Goal: Task Accomplishment & Management: Manage account settings

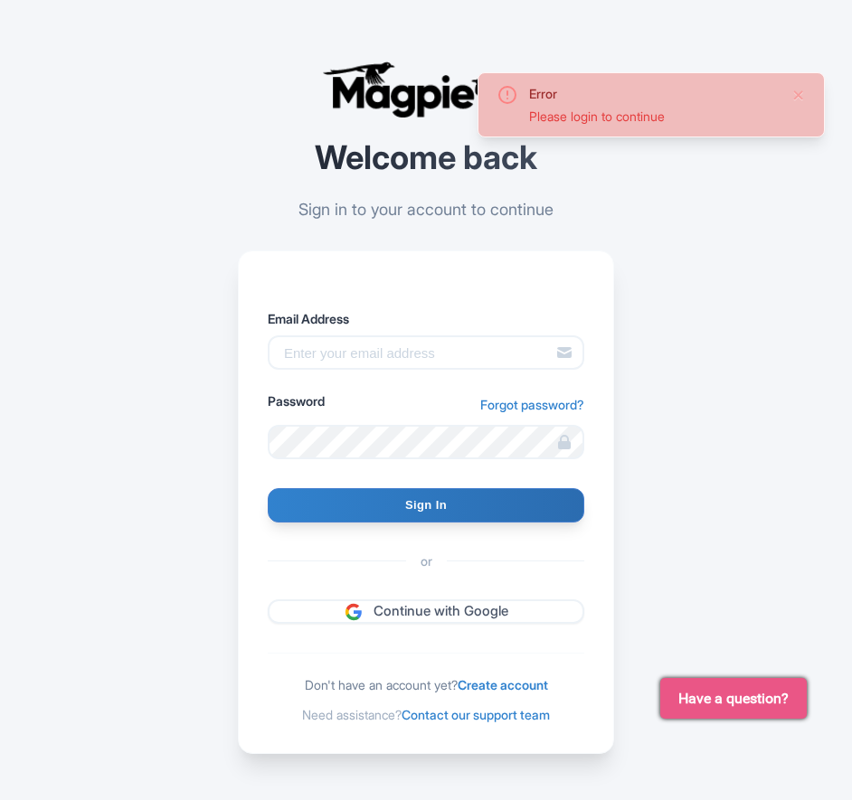
click at [222, 250] on div "Error Please login to continue Welcome back Sign in to your account to continue…" at bounding box center [426, 407] width 695 height 815
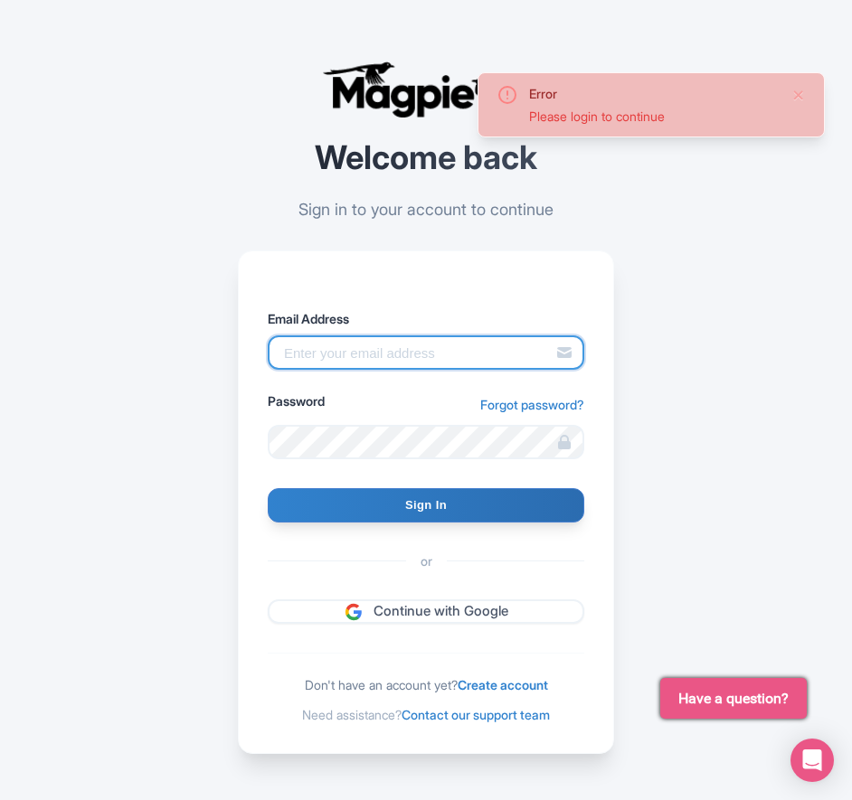
click at [370, 360] on input "Email Address" at bounding box center [426, 353] width 317 height 34
click at [213, 380] on div "Error Please login to continue Welcome back Sign in to your account to continue…" at bounding box center [426, 407] width 695 height 815
click at [365, 347] on input "Email Address" at bounding box center [426, 353] width 317 height 34
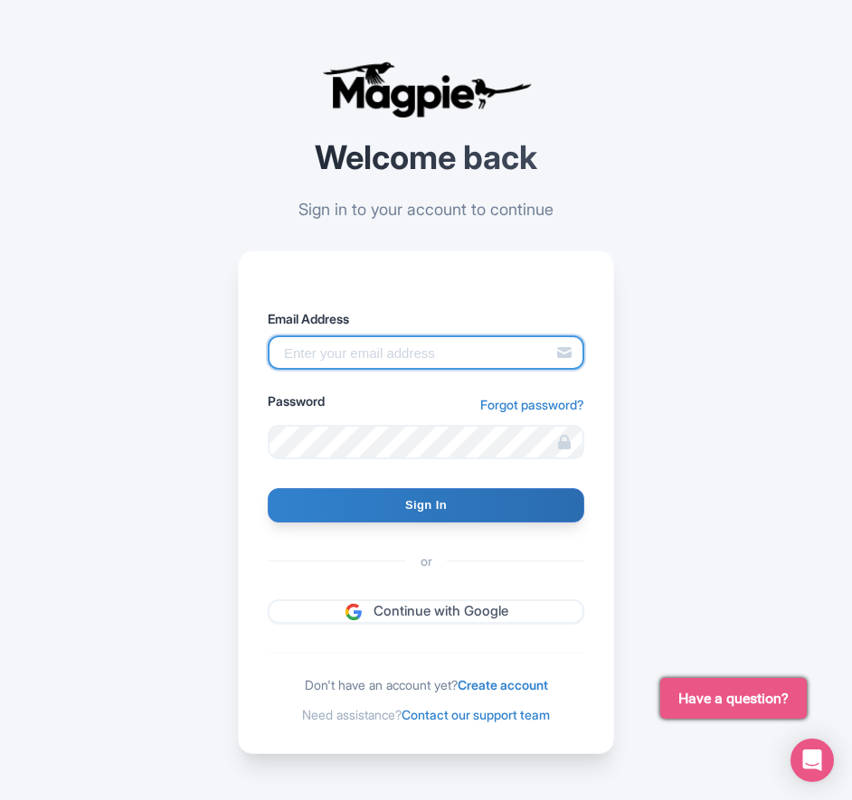
type input "benn.scully@sportswhereiam.com"
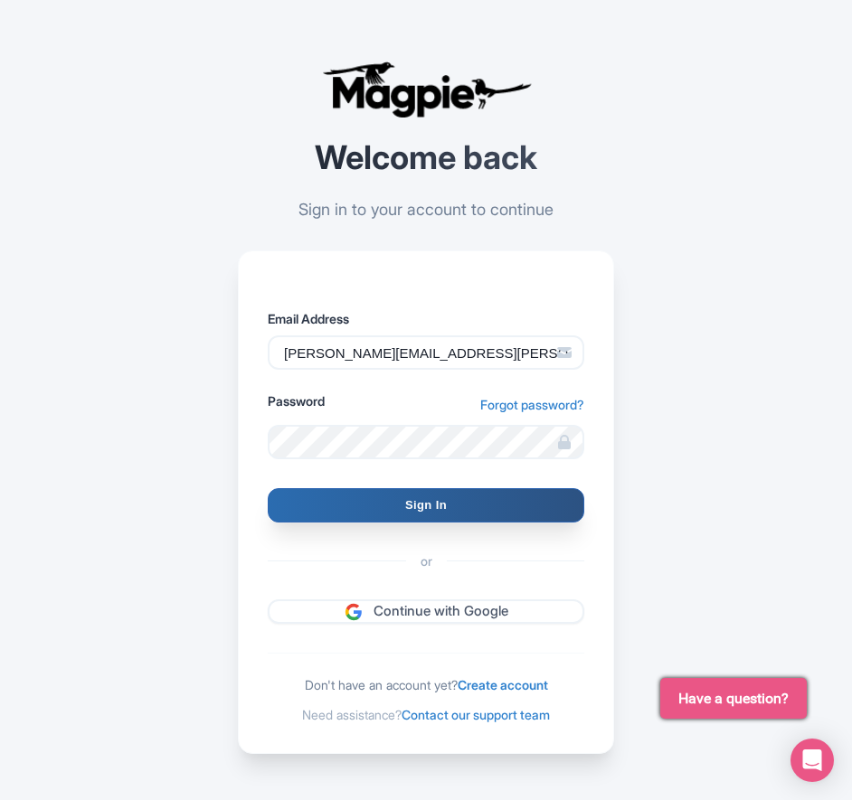
click at [386, 499] on input "Sign In" at bounding box center [426, 505] width 317 height 34
type input "Signing in..."
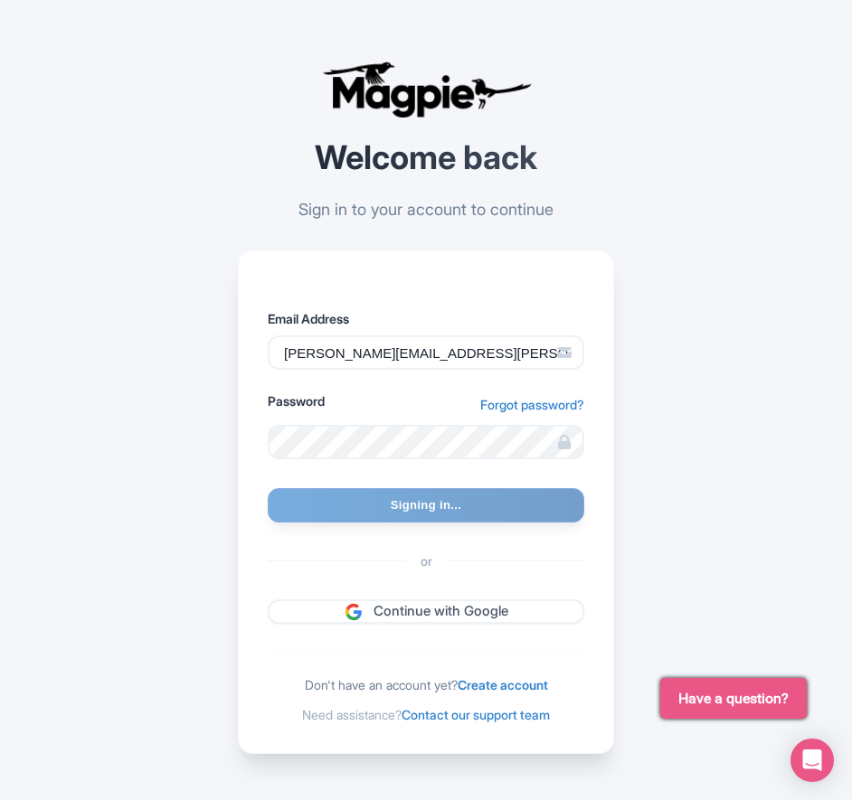
click at [167, 249] on div "Error Please login to continue Welcome back Sign in to your account to continue…" at bounding box center [426, 407] width 695 height 815
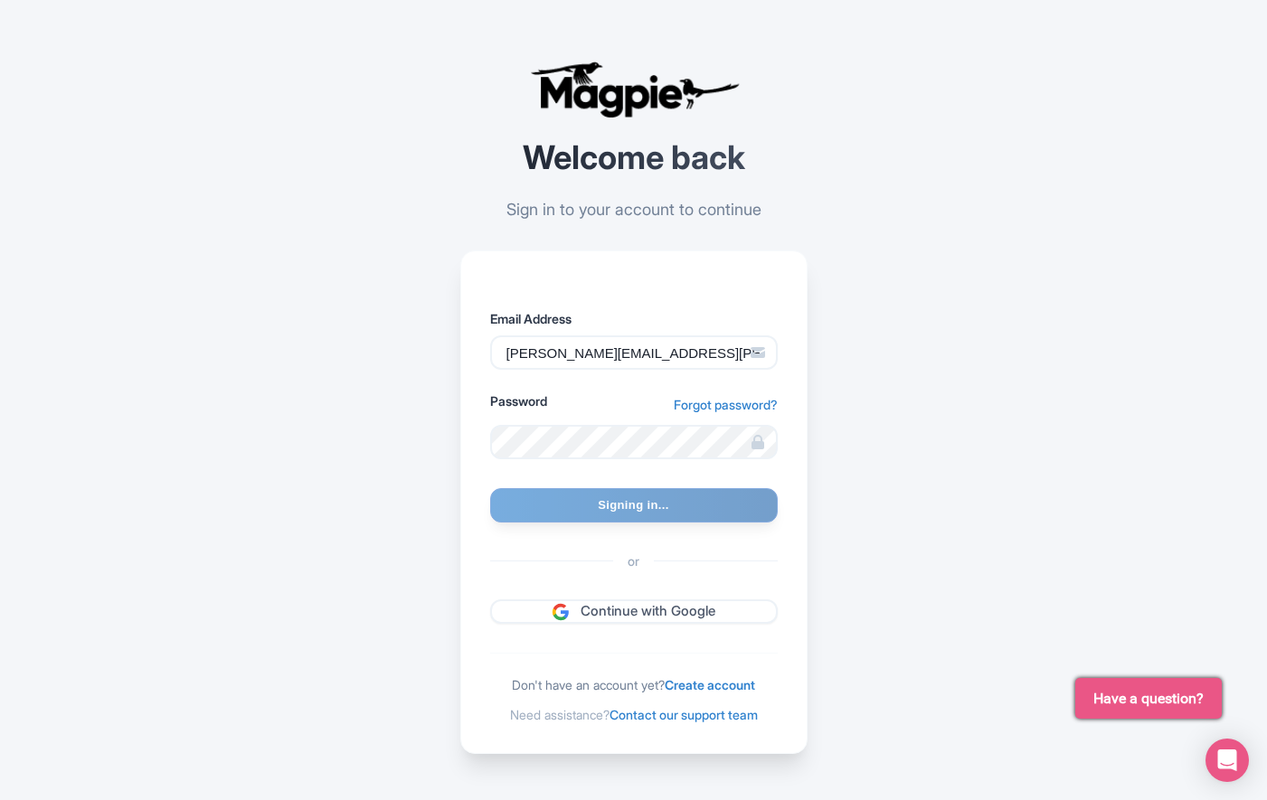
click at [329, 59] on div "Error Please login to continue Welcome back Sign in to your account to continue…" at bounding box center [634, 407] width 1158 height 815
click at [418, 493] on div "Error Please login to continue Welcome back Sign in to your account to continue…" at bounding box center [634, 407] width 1158 height 815
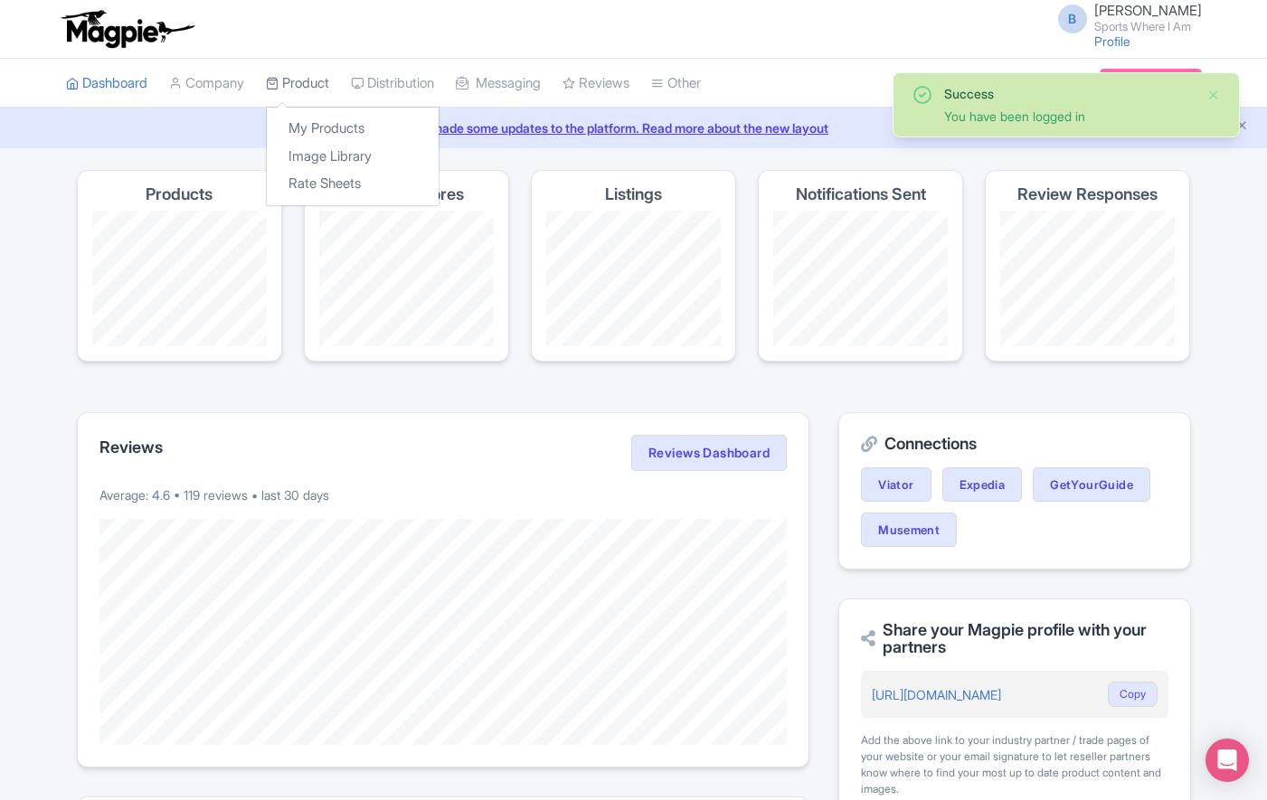
click at [308, 82] on link "Product" at bounding box center [297, 84] width 63 height 50
click at [317, 113] on div "My Products Image Library Rate Sheets" at bounding box center [353, 156] width 174 height 99
click at [321, 130] on link "My Products" at bounding box center [353, 129] width 172 height 28
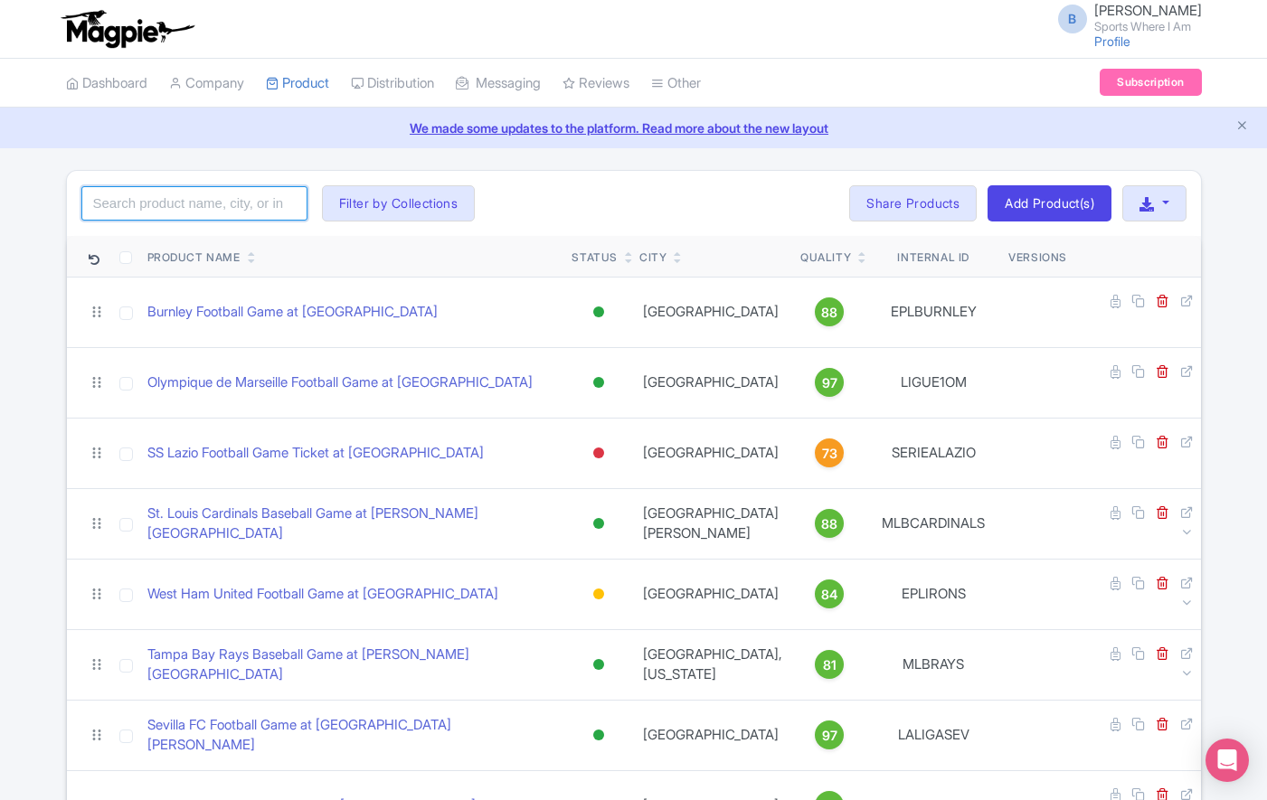
click at [202, 204] on input "search" at bounding box center [194, 203] width 226 height 34
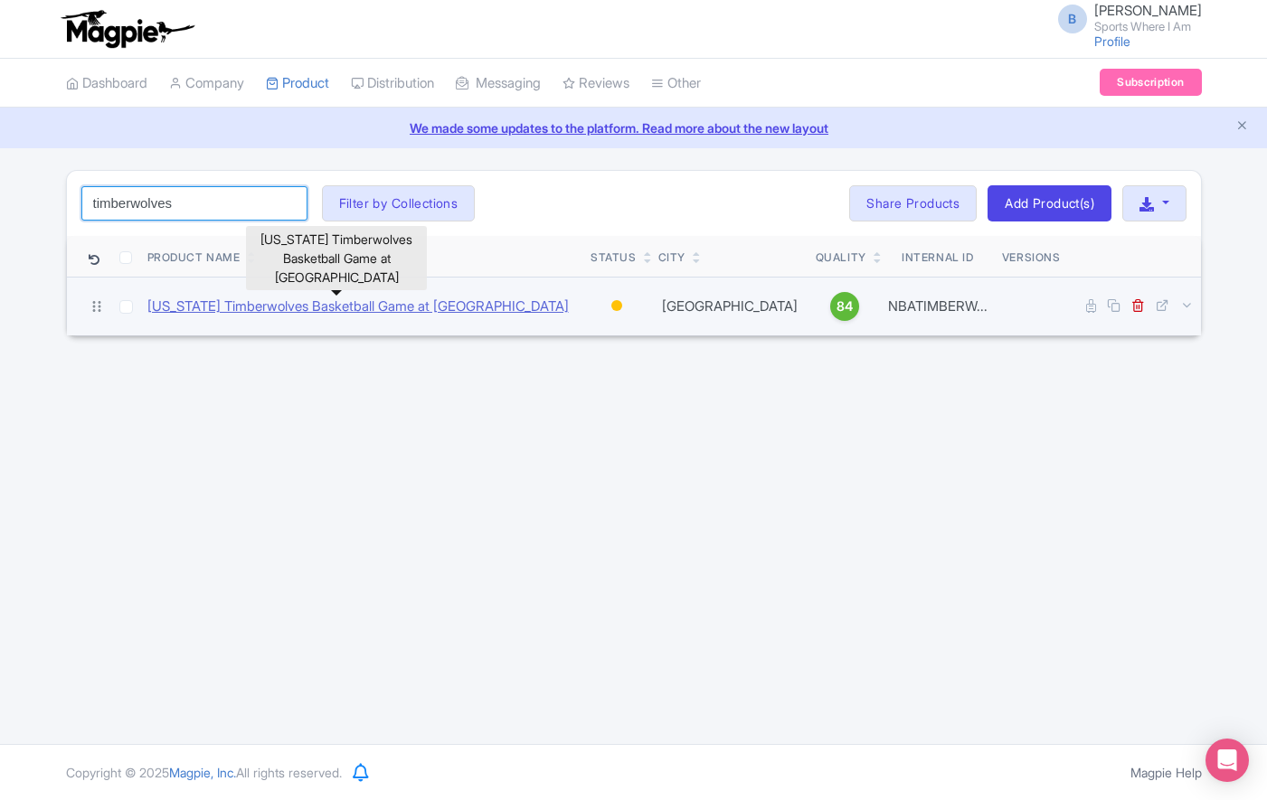
type input "timberwolves"
click at [289, 305] on link "[US_STATE] Timberwolves Basketball Game at [GEOGRAPHIC_DATA]" at bounding box center [357, 307] width 421 height 21
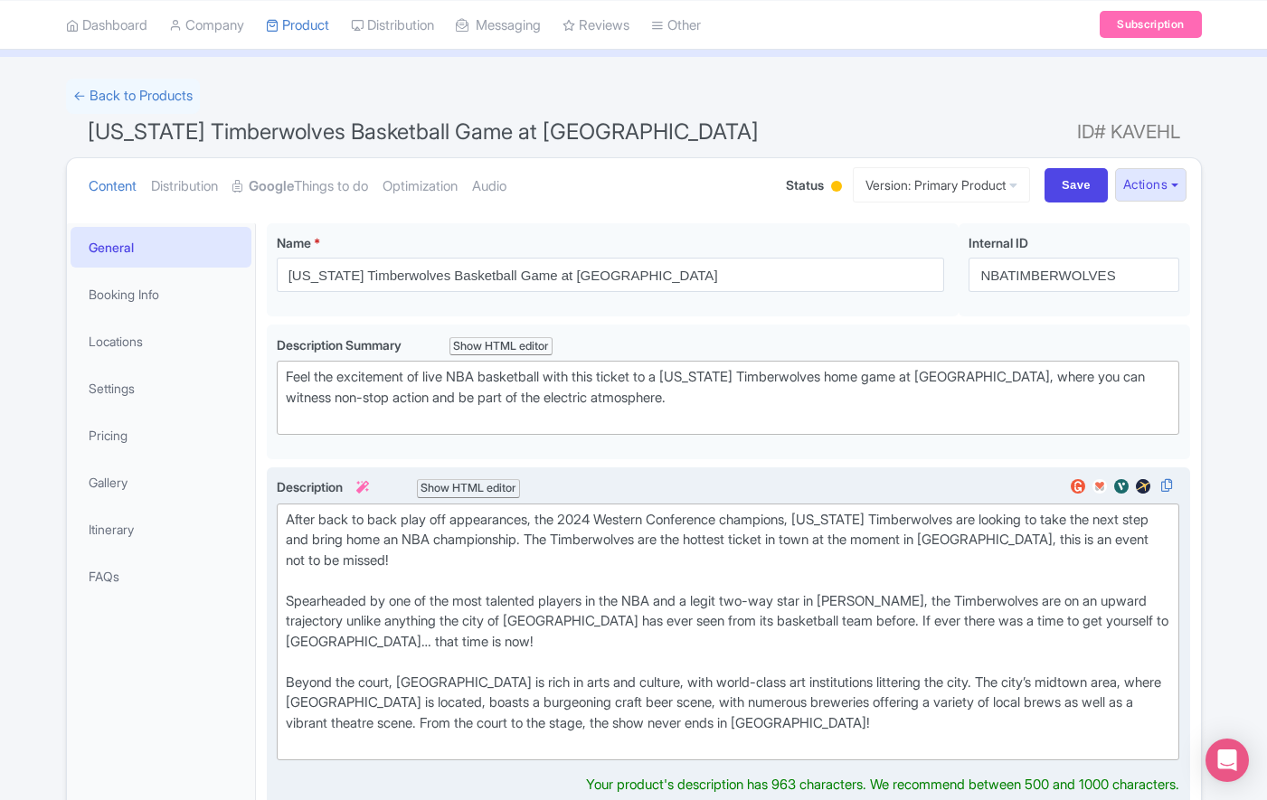
scroll to position [147, 0]
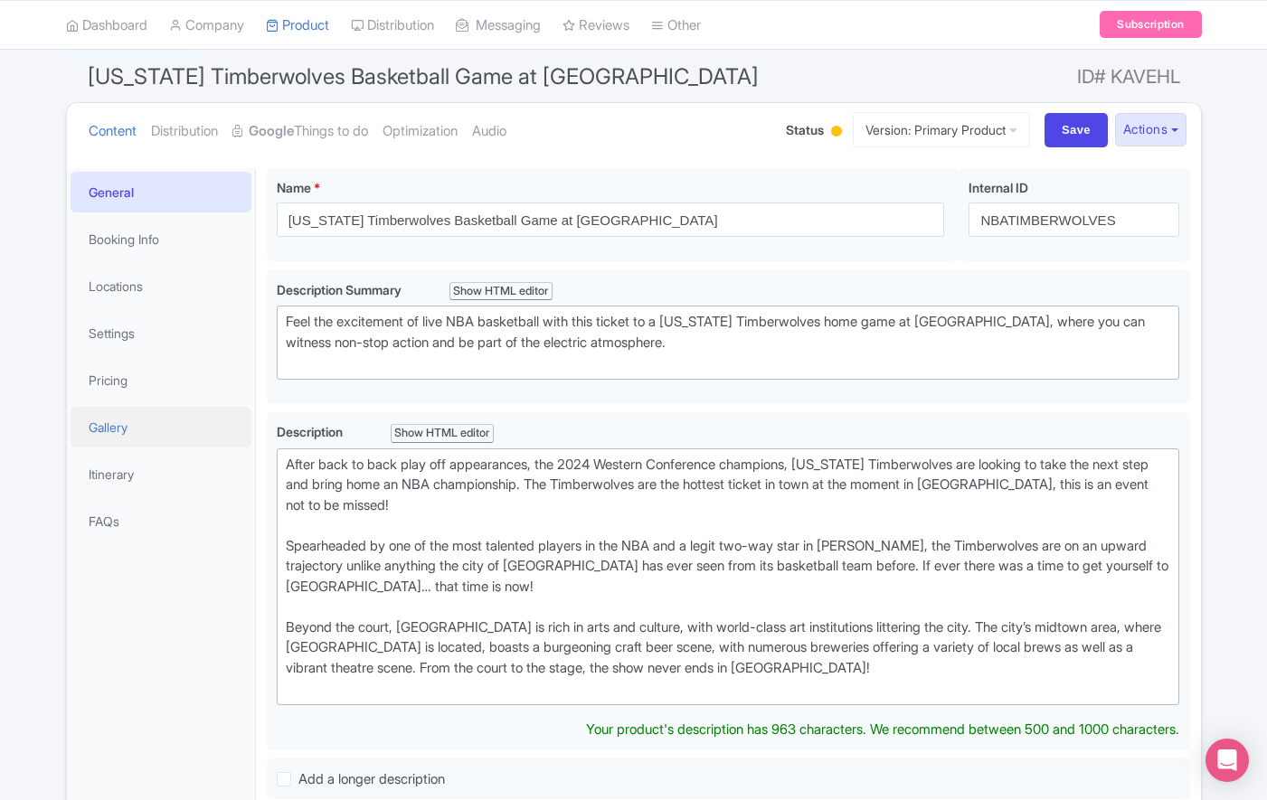
click at [147, 437] on link "Gallery" at bounding box center [161, 427] width 181 height 41
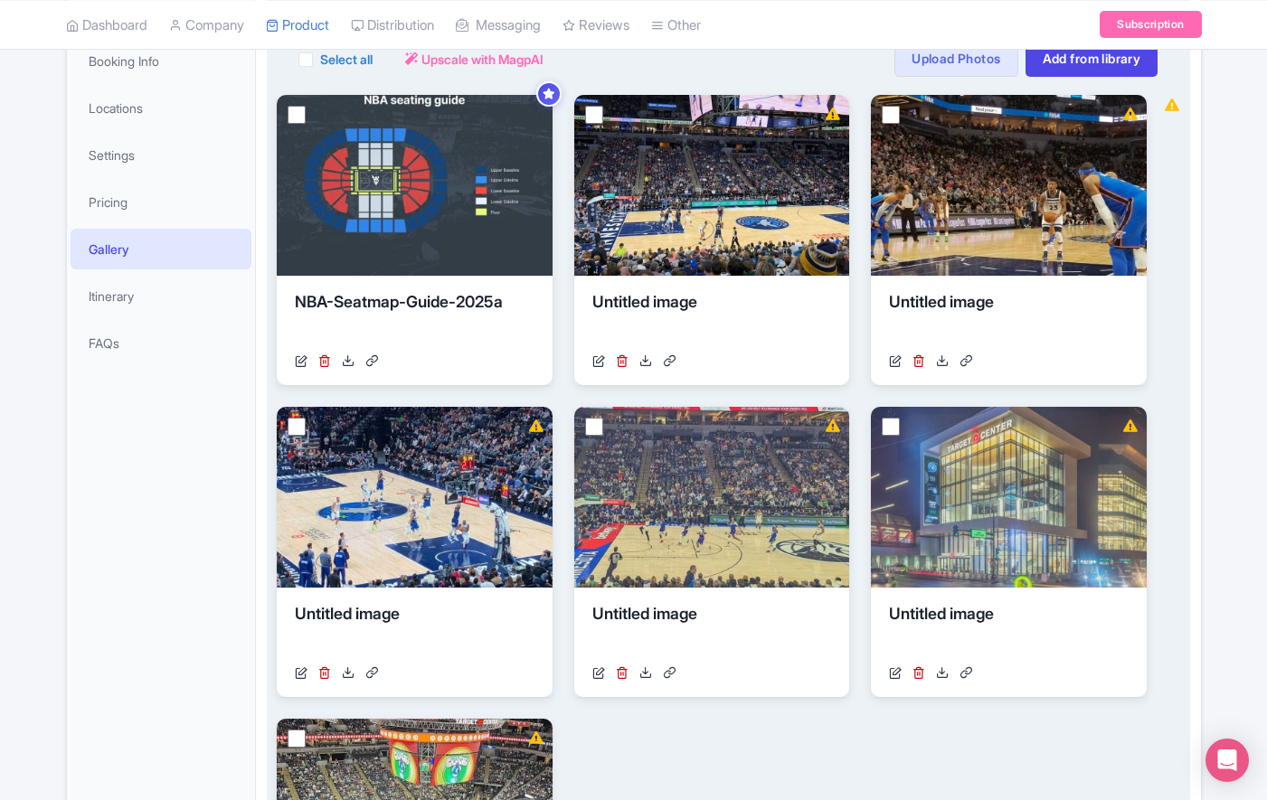
scroll to position [336, 0]
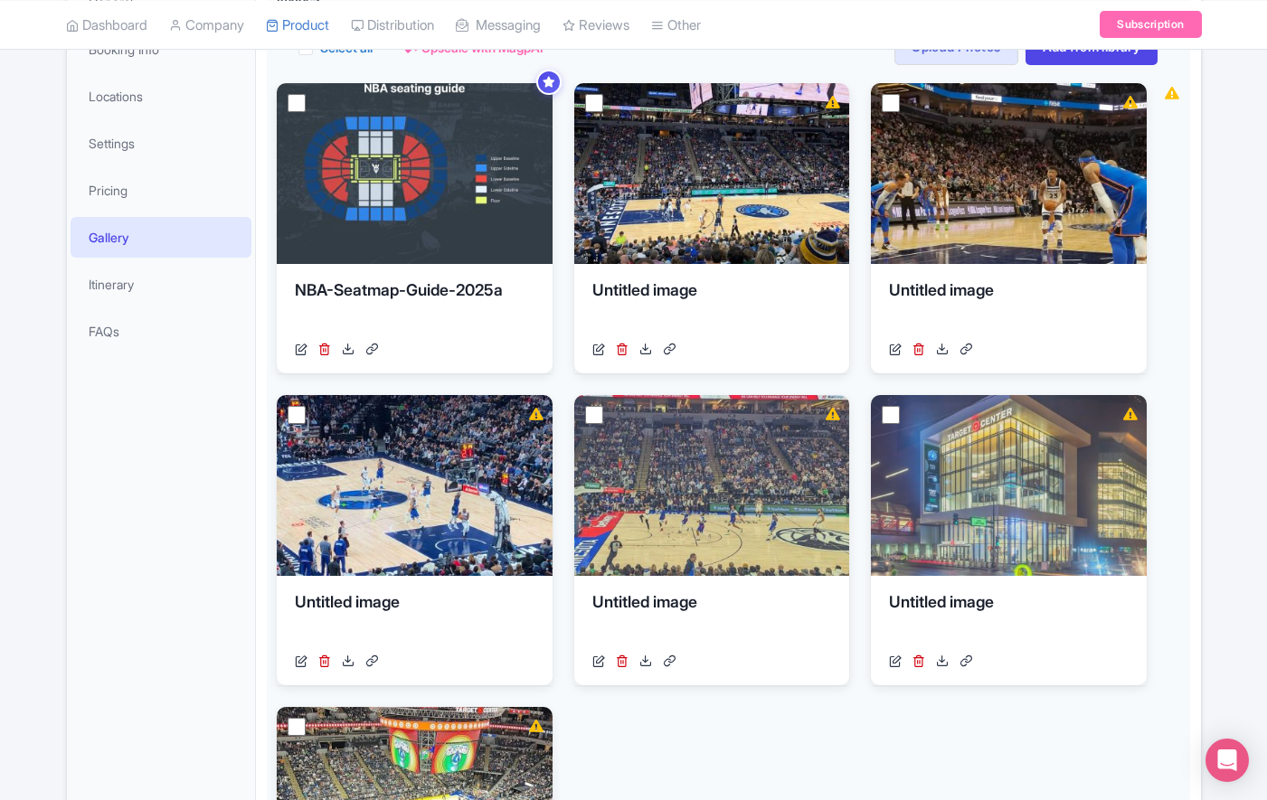
click at [163, 459] on div "General Booking Info Locations Settings Pricing Gallery Itinerary FAQs" at bounding box center [161, 585] width 189 height 1214
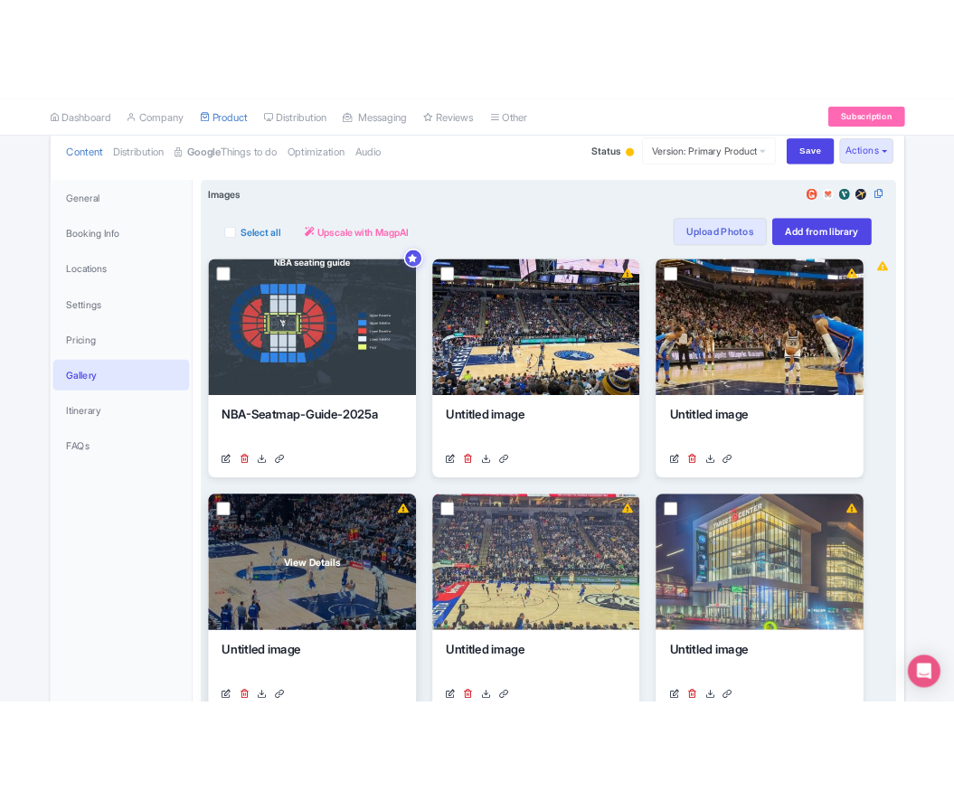
scroll to position [194, 0]
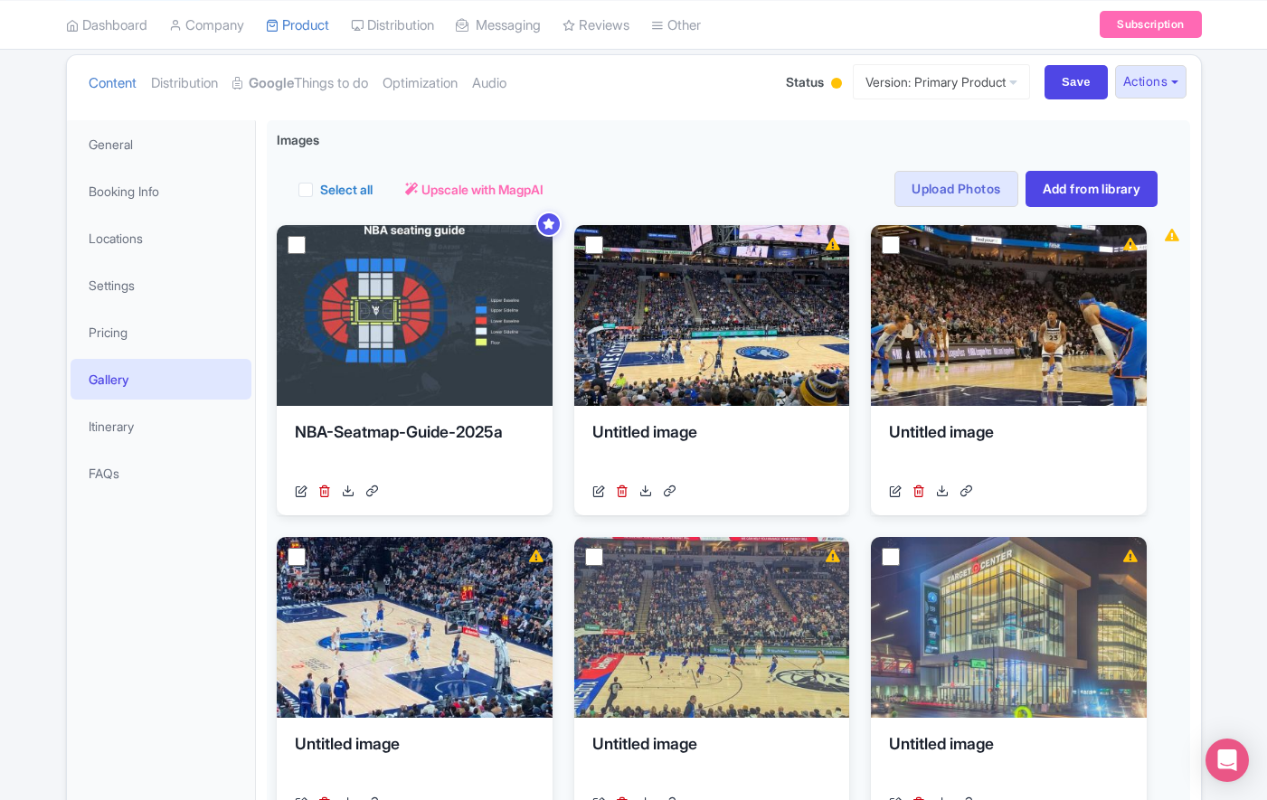
click at [224, 705] on div "General Booking Info Locations Settings Pricing Gallery Itinerary FAQs" at bounding box center [161, 727] width 189 height 1214
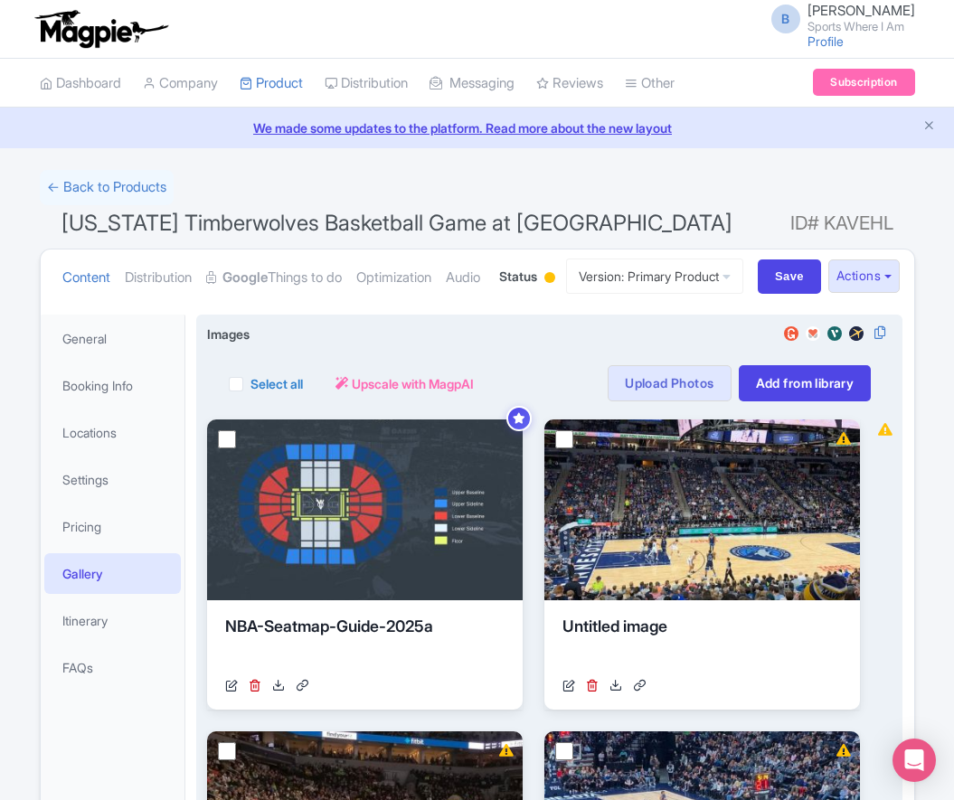
scroll to position [4, 0]
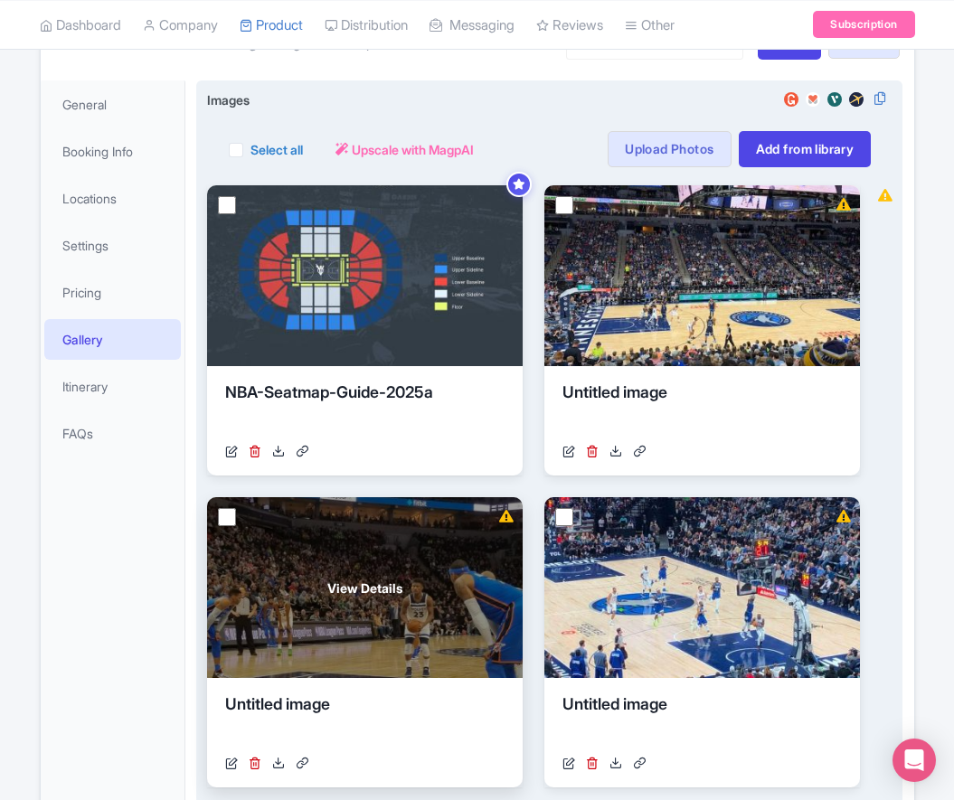
scroll to position [434, 0]
